Goal: Task Accomplishment & Management: Use online tool/utility

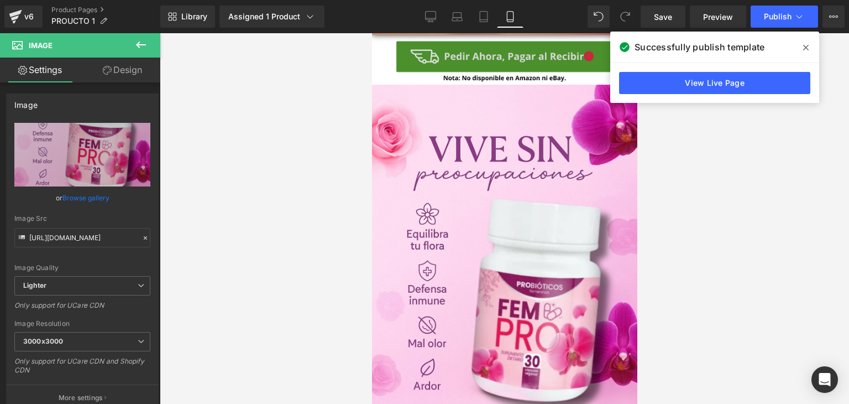
scroll to position [498, 0]
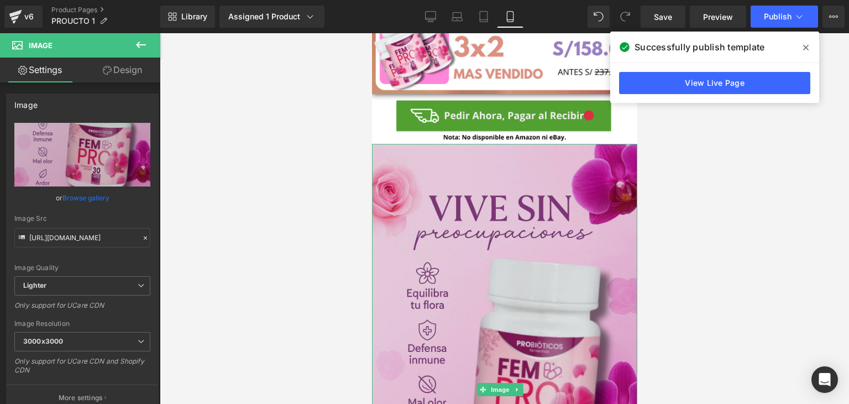
click at [522, 270] on img at bounding box center [504, 389] width 265 height 491
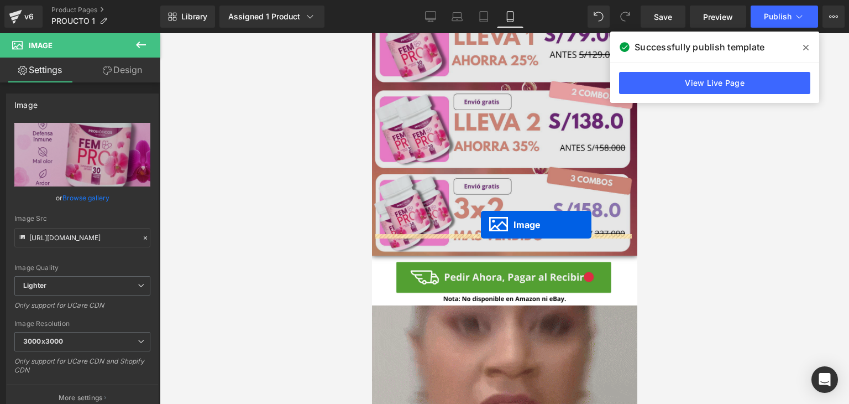
scroll to position [332, 0]
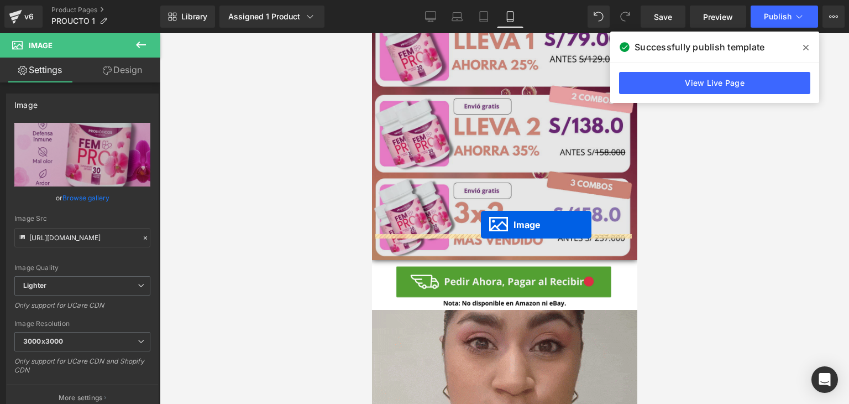
drag, startPoint x: 484, startPoint y: 359, endPoint x: 465, endPoint y: 111, distance: 249.0
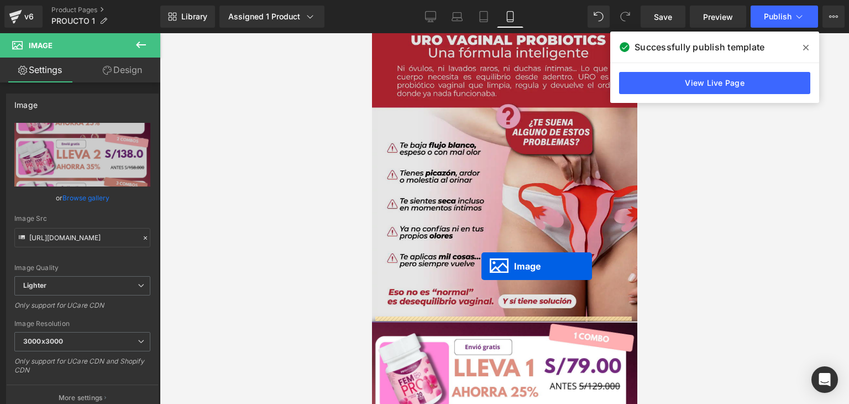
scroll to position [0, 0]
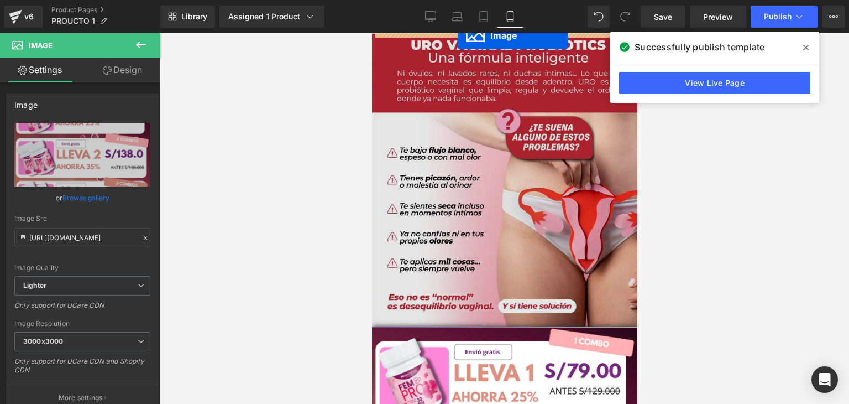
drag, startPoint x: 483, startPoint y: 202, endPoint x: 457, endPoint y: 35, distance: 168.4
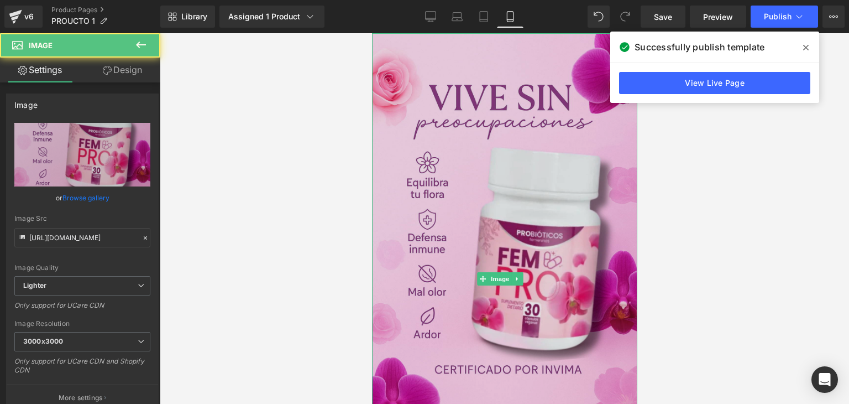
click at [438, 128] on img at bounding box center [504, 278] width 265 height 491
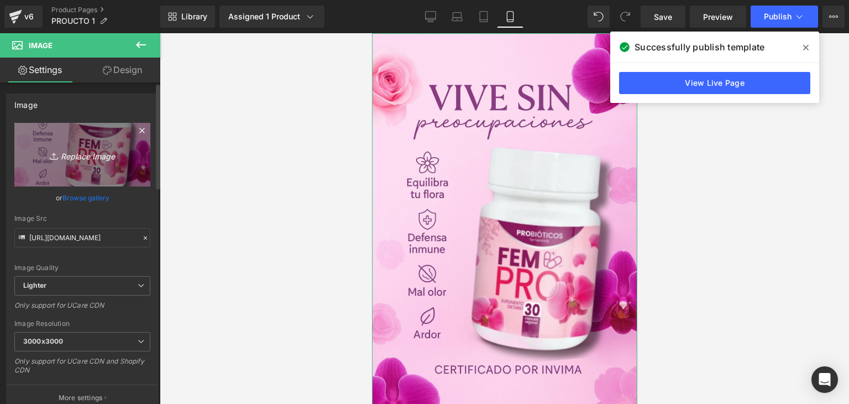
click at [90, 156] on icon "Replace Image" at bounding box center [82, 155] width 88 height 14
type input "C:\fakepath\gempages_492434532822156511-83b56065-91b5-4b70-a95a-a5a959adb204.we…"
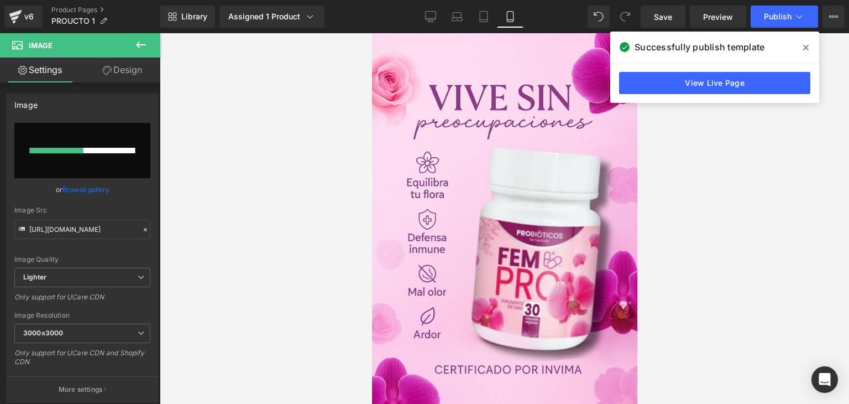
click at [808, 47] on icon at bounding box center [806, 47] width 6 height 9
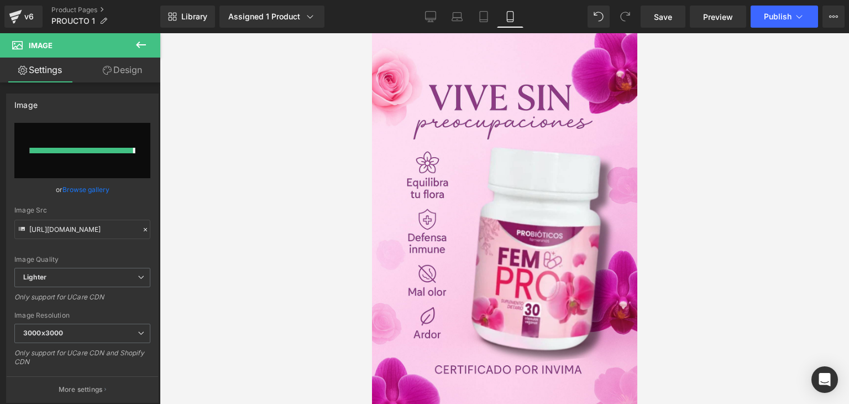
type input "[URL][DOMAIN_NAME]"
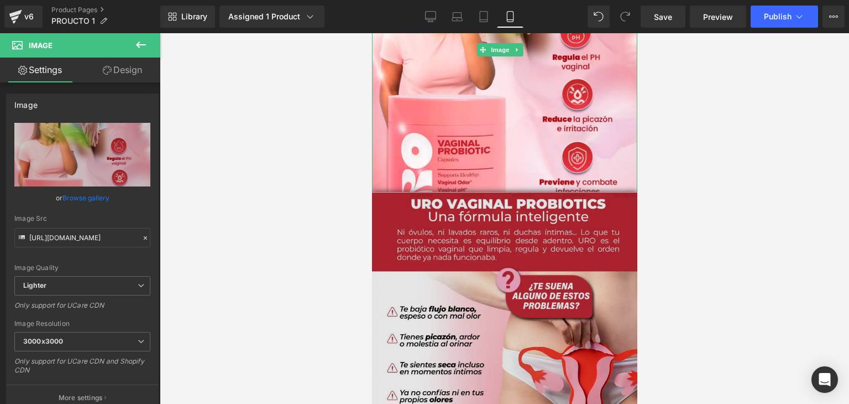
scroll to position [221, 0]
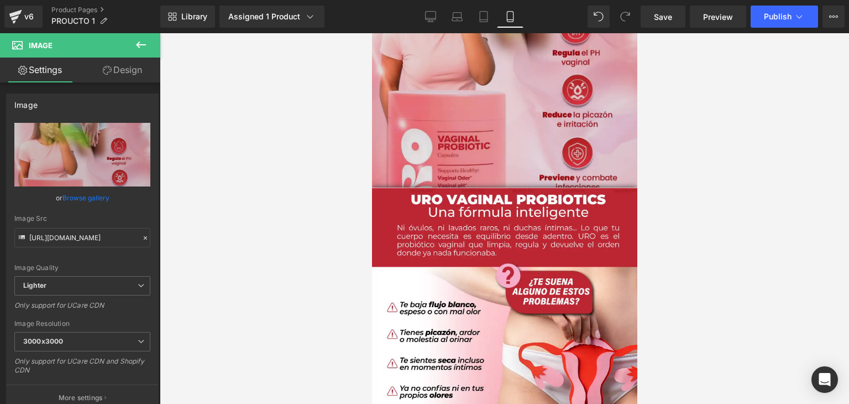
click at [538, 153] on img at bounding box center [504, 45] width 265 height 467
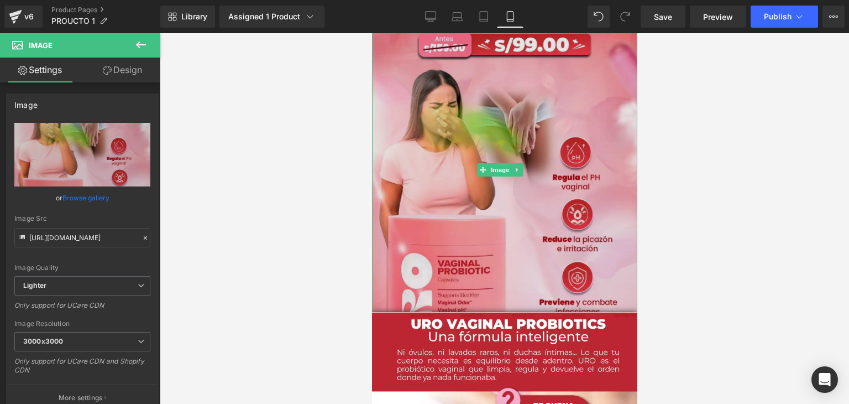
scroll to position [111, 0]
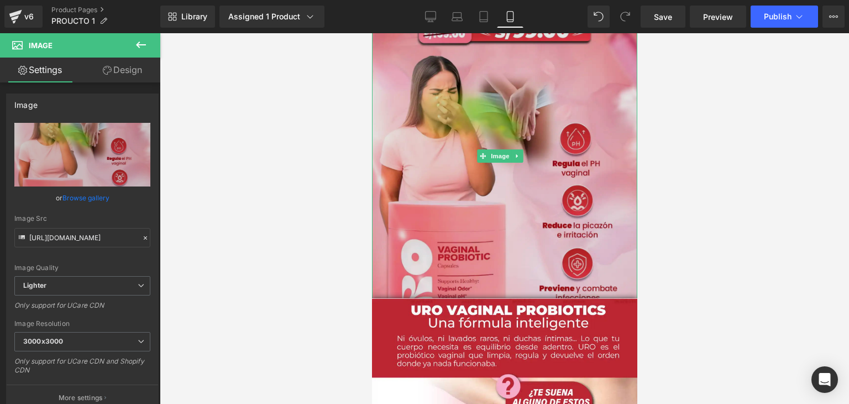
click at [531, 186] on img at bounding box center [504, 156] width 265 height 467
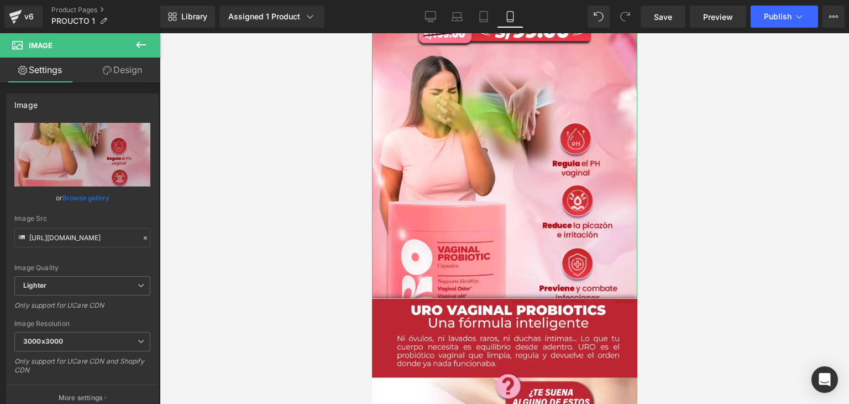
click at [133, 74] on link "Design" at bounding box center [122, 69] width 80 height 25
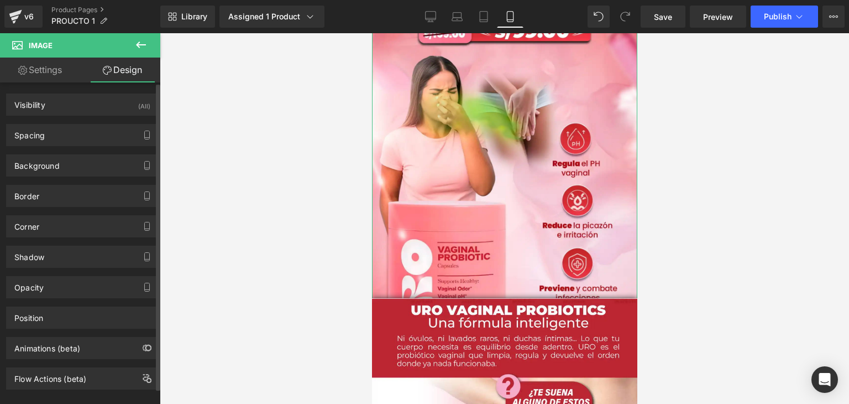
type input "0"
type input "-165"
type input "0"
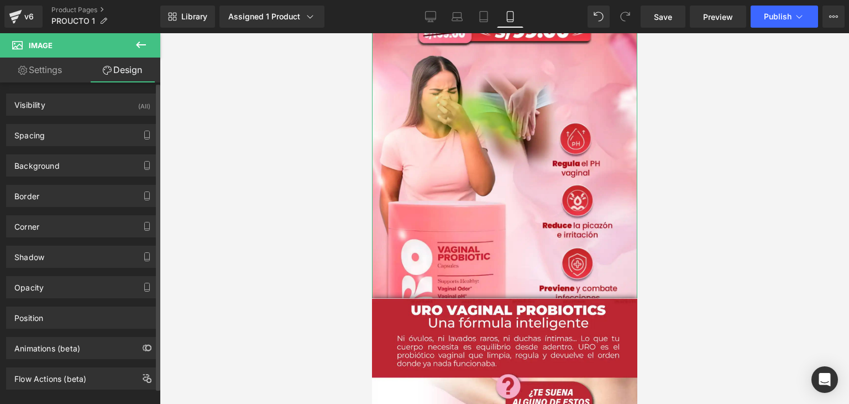
type input "0"
click at [102, 132] on div "Spacing" at bounding box center [82, 134] width 151 height 21
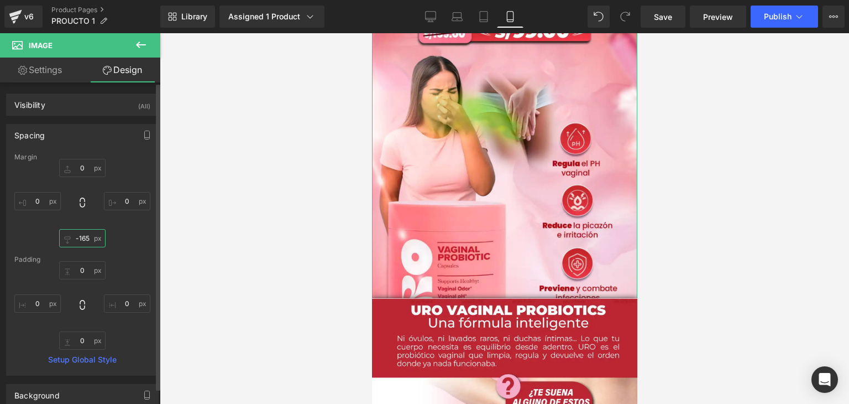
click at [78, 239] on input "-165" at bounding box center [82, 238] width 46 height 18
click at [88, 239] on input "-165" at bounding box center [82, 238] width 46 height 18
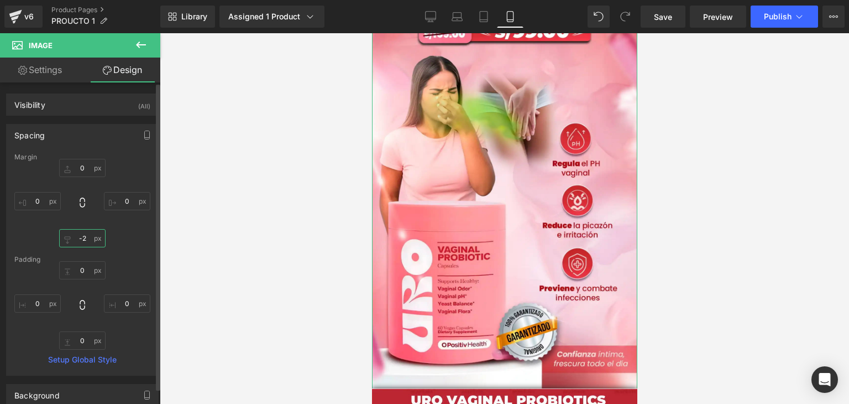
type input "-29"
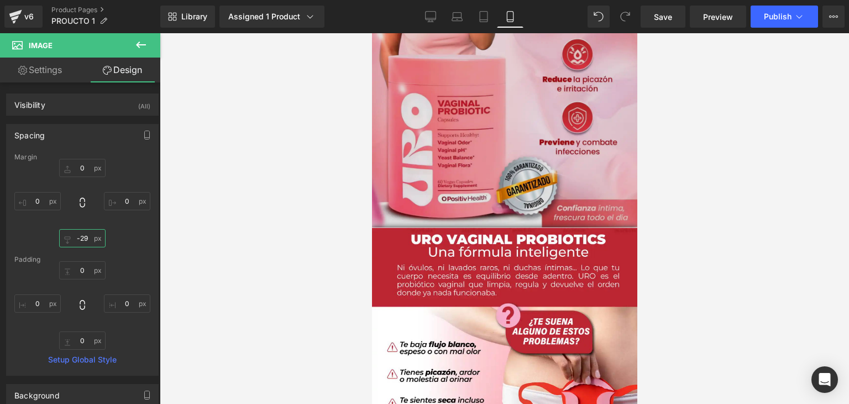
scroll to position [387, 0]
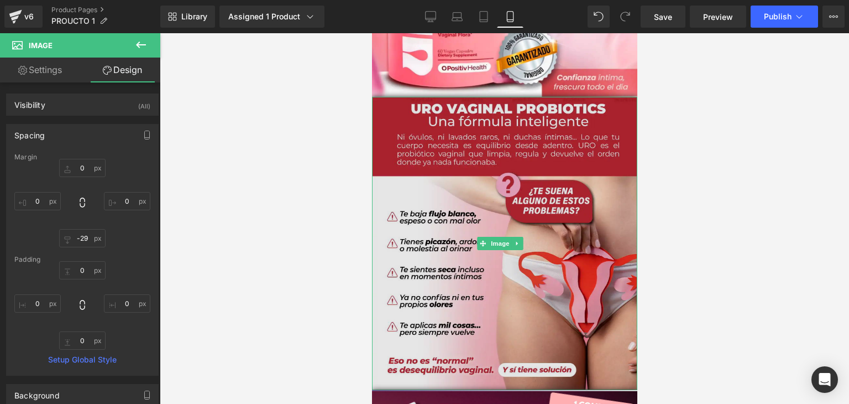
click at [559, 127] on img at bounding box center [504, 243] width 265 height 293
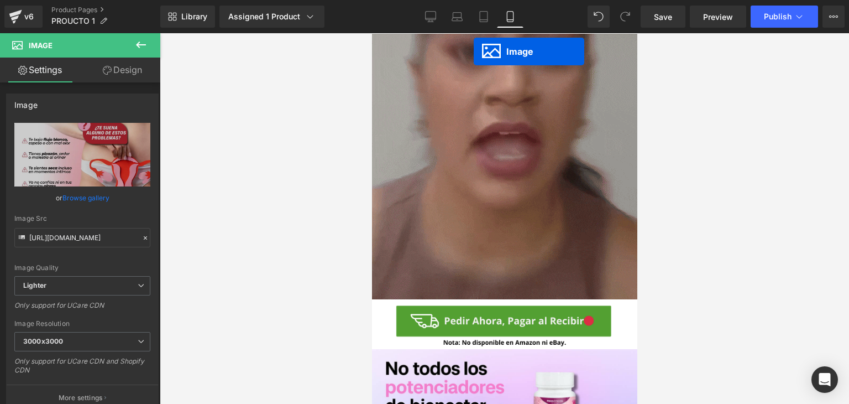
scroll to position [829, 0]
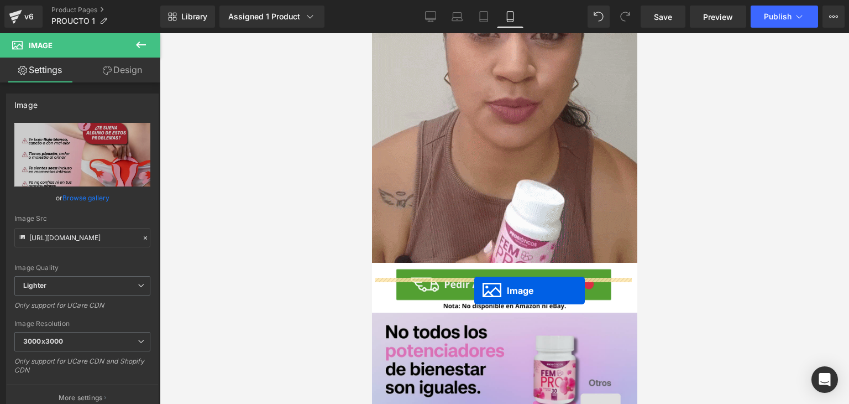
drag, startPoint x: 479, startPoint y: 276, endPoint x: 474, endPoint y: 290, distance: 14.7
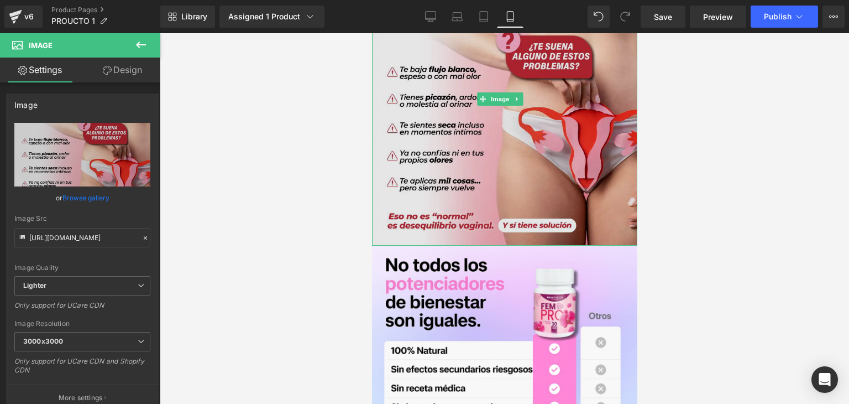
scroll to position [1189, 0]
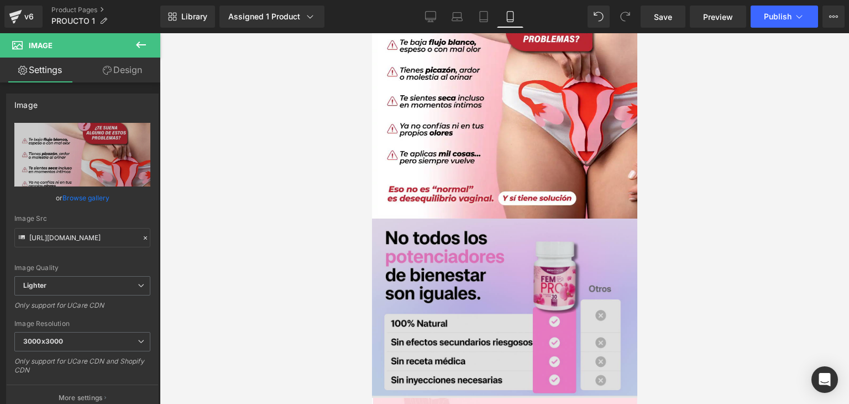
click at [517, 257] on img at bounding box center [504, 350] width 265 height 265
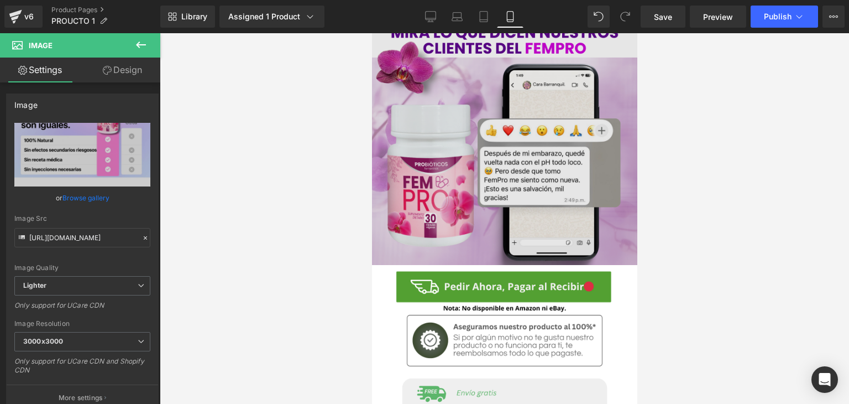
click at [495, 171] on img at bounding box center [504, 131] width 265 height 265
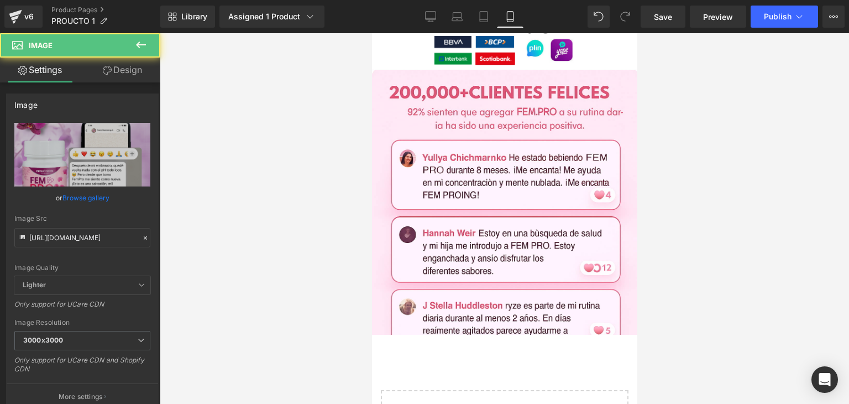
scroll to position [2451, 0]
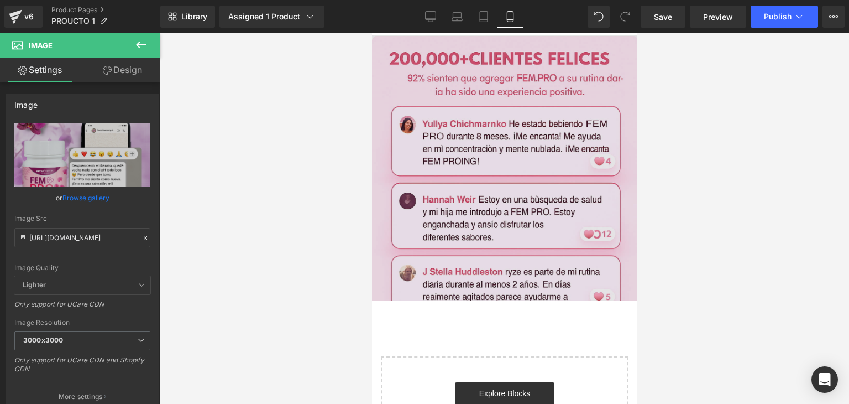
click at [500, 119] on img at bounding box center [504, 167] width 265 height 265
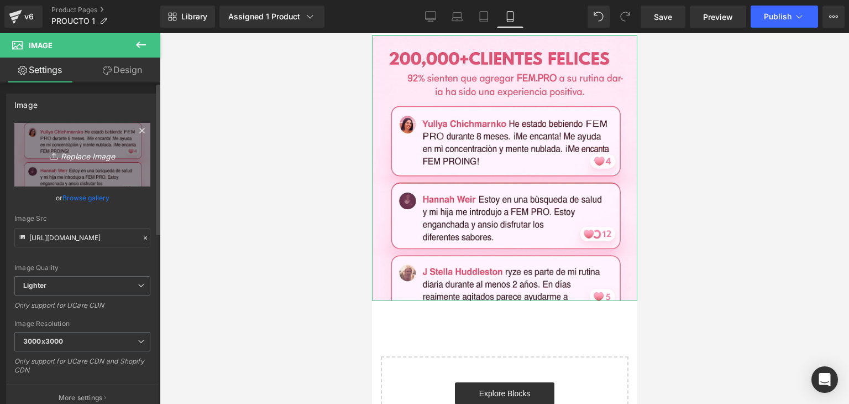
click at [79, 161] on icon "Replace Image" at bounding box center [82, 155] width 88 height 14
type input "C:\fakepath\Captura de pantalla [DATE] 162029.png"
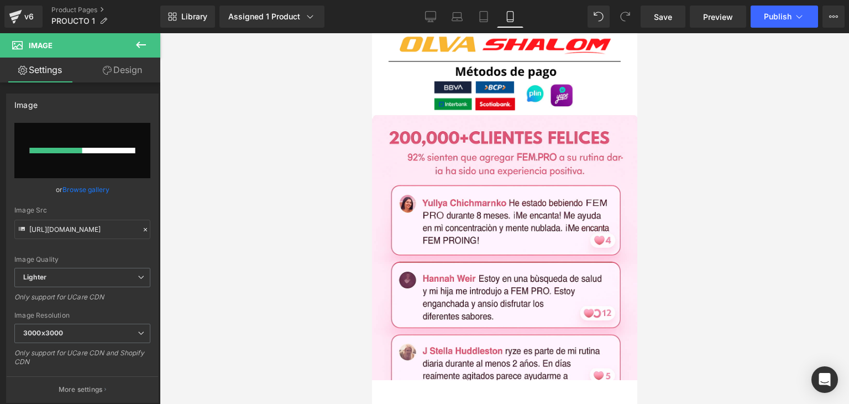
scroll to position [2340, 0]
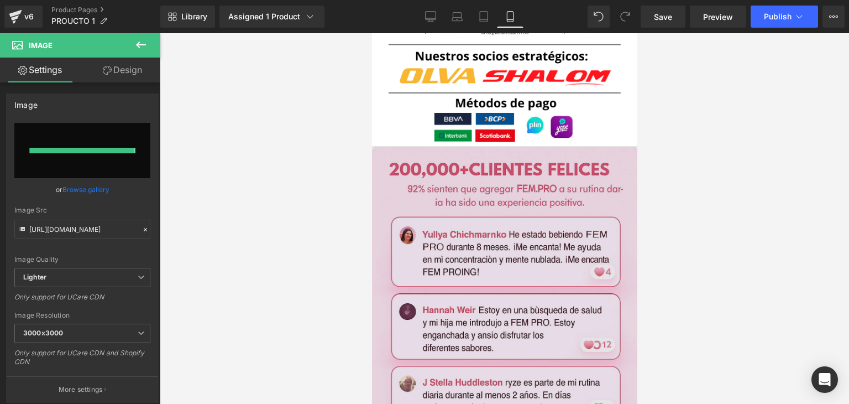
type input "[URL][DOMAIN_NAME]"
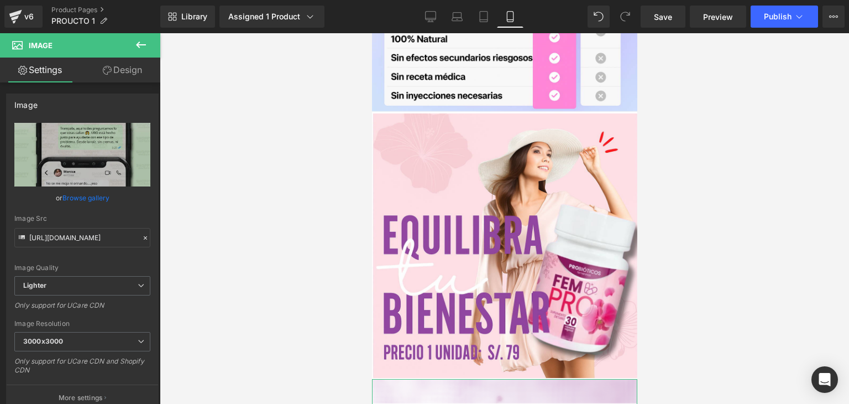
scroll to position [1456, 0]
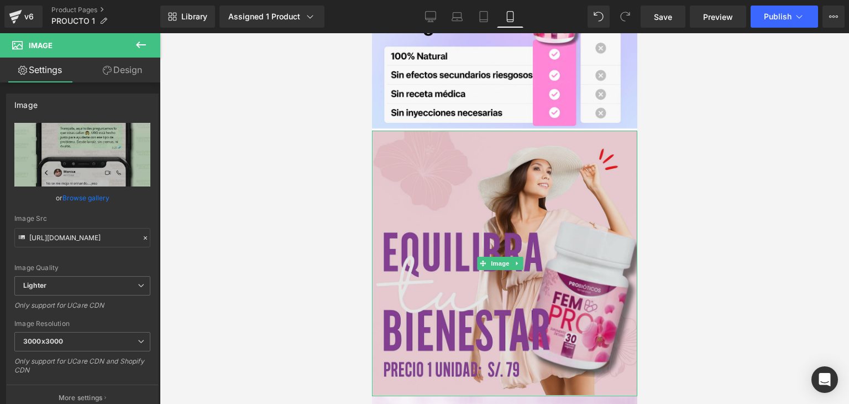
click at [530, 208] on img at bounding box center [504, 262] width 265 height 265
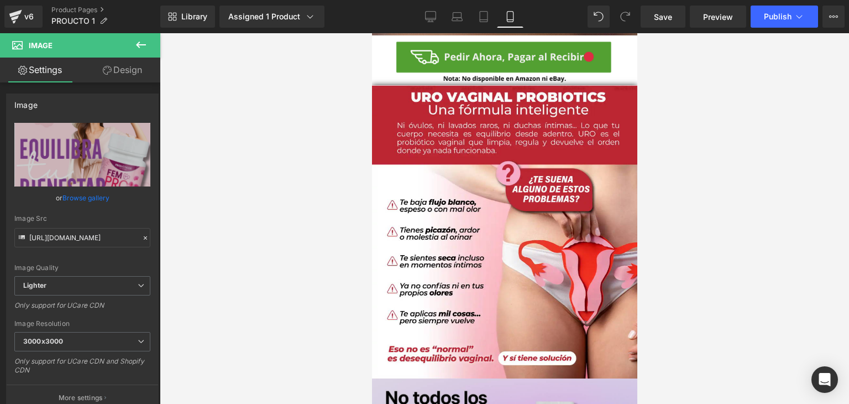
scroll to position [1013, 0]
